Goal: Task Accomplishment & Management: Manage account settings

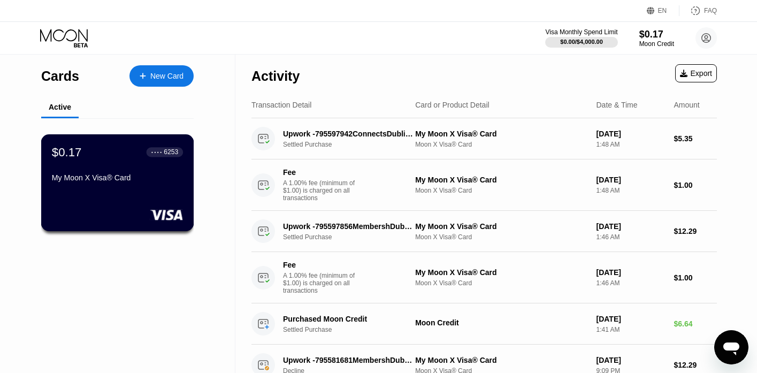
click at [175, 181] on div "My Moon X Visa® Card" at bounding box center [117, 177] width 131 height 9
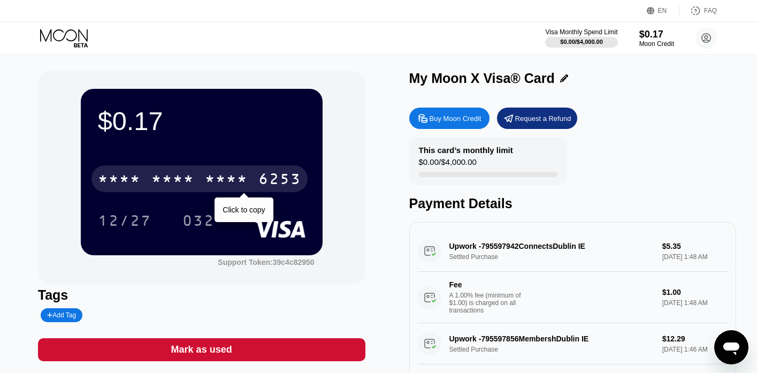
click at [173, 175] on div "* * * *" at bounding box center [172, 180] width 43 height 17
click at [169, 184] on div "6500" at bounding box center [172, 180] width 43 height 17
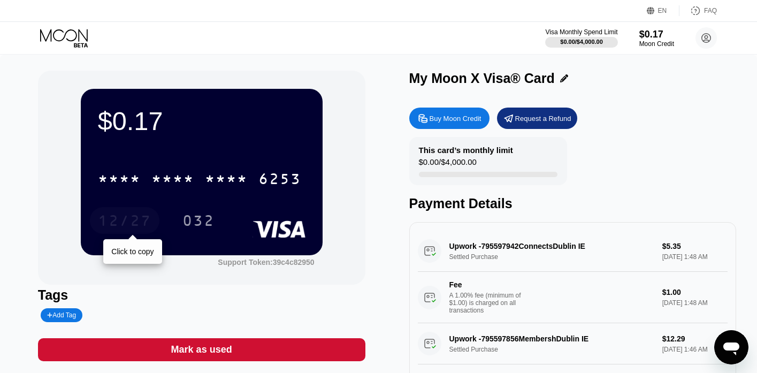
click at [124, 225] on div "12/27" at bounding box center [124, 221] width 53 height 17
